Goal: Task Accomplishment & Management: Manage account settings

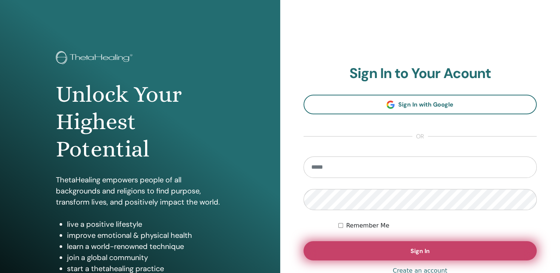
type input "**********"
click at [388, 254] on button "Sign In" at bounding box center [421, 250] width 234 height 19
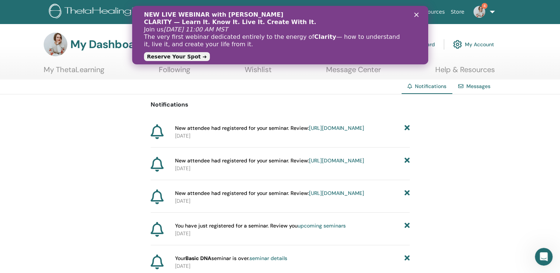
click at [431, 41] on link "Instructor Dashboard" at bounding box center [403, 44] width 64 height 16
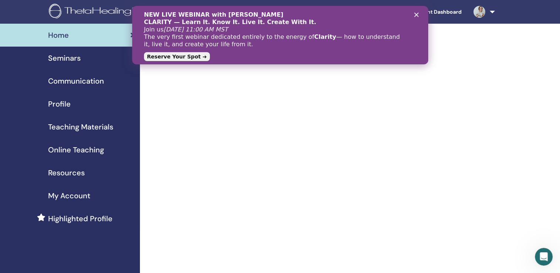
click at [70, 57] on span "Seminars" at bounding box center [64, 58] width 33 height 11
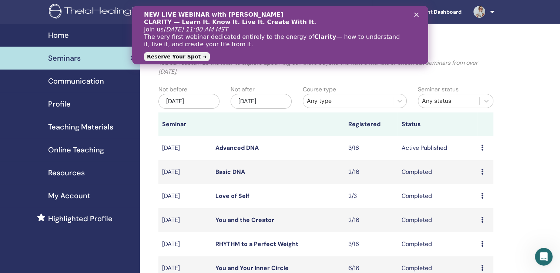
click at [414, 13] on icon "Close" at bounding box center [416, 15] width 4 height 4
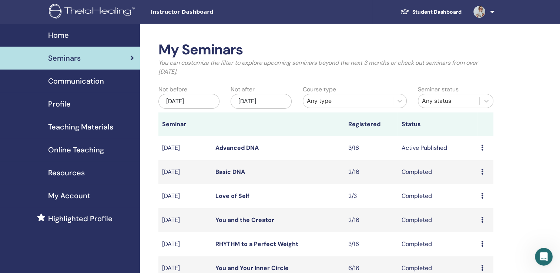
click at [483, 146] on icon at bounding box center [482, 148] width 2 height 6
click at [471, 174] on link "Attendees" at bounding box center [477, 175] width 28 height 8
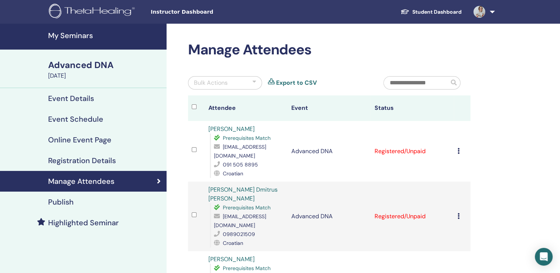
click at [458, 152] on icon at bounding box center [459, 151] width 2 height 6
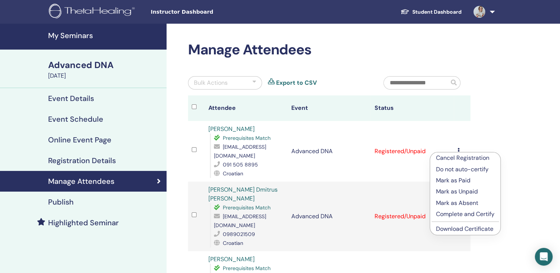
click at [445, 213] on p "Complete and Certify" at bounding box center [465, 214] width 59 height 9
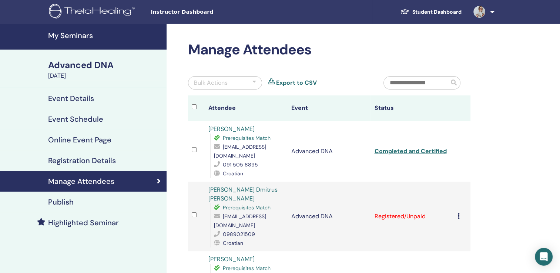
click at [458, 213] on icon at bounding box center [459, 216] width 2 height 6
click at [446, 269] on p "Complete and Certify" at bounding box center [465, 270] width 59 height 9
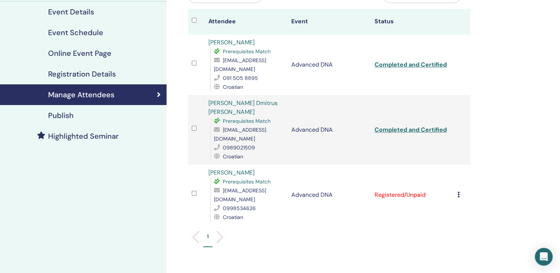
scroll to position [87, 0]
click at [459, 191] on icon at bounding box center [459, 194] width 2 height 6
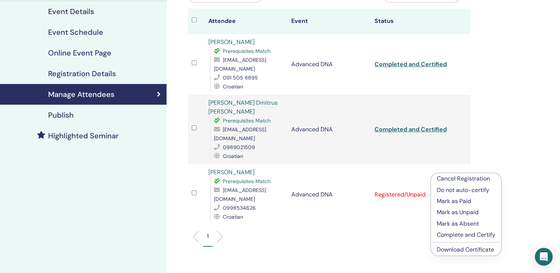
click at [447, 235] on p "Complete and Certify" at bounding box center [466, 235] width 59 height 9
